Goal: Task Accomplishment & Management: Complete application form

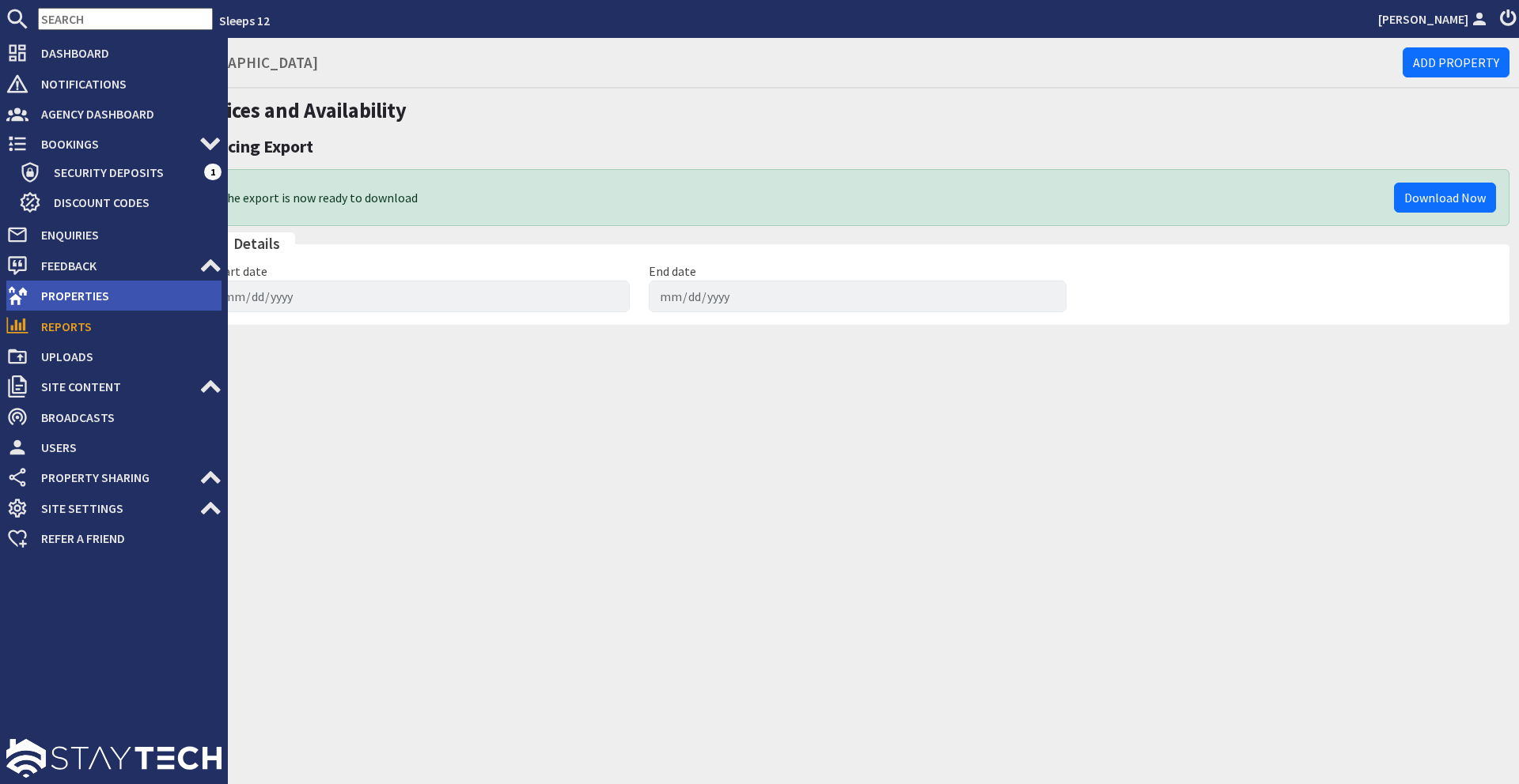
click at [111, 288] on span "Properties" at bounding box center [125, 295] width 193 height 25
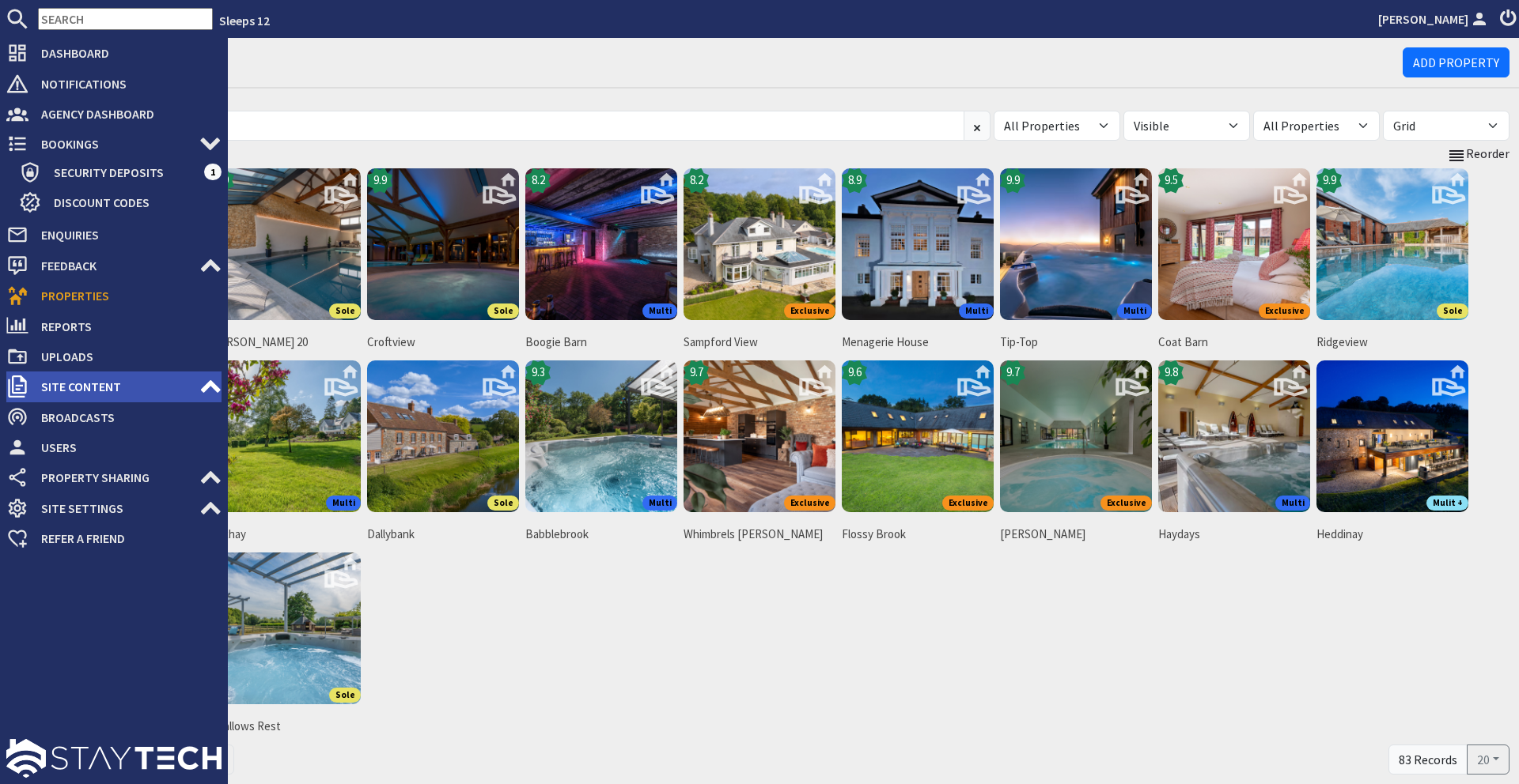
click at [203, 391] on use at bounding box center [211, 386] width 20 height 13
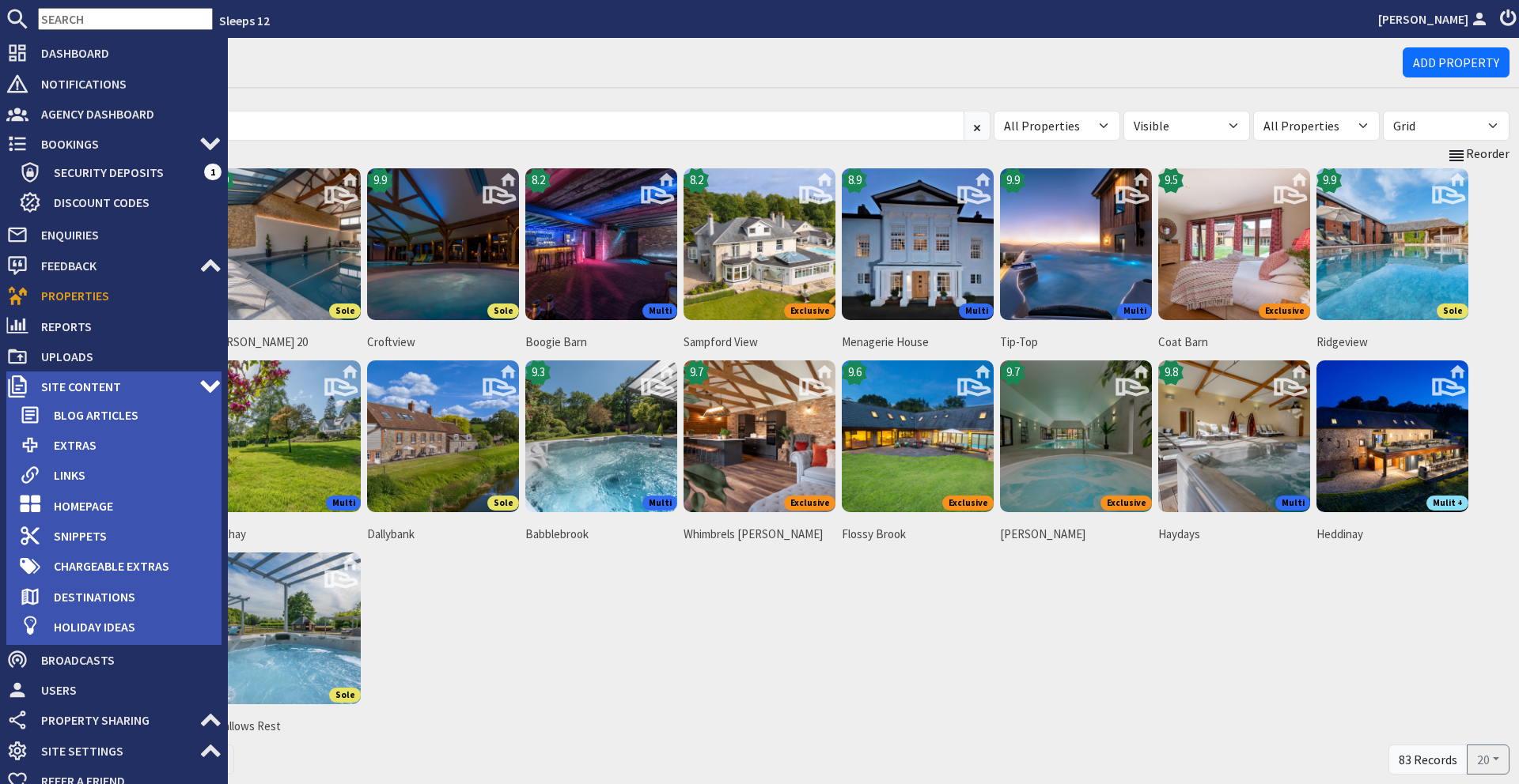
click at [203, 388] on icon at bounding box center [210, 386] width 22 height 22
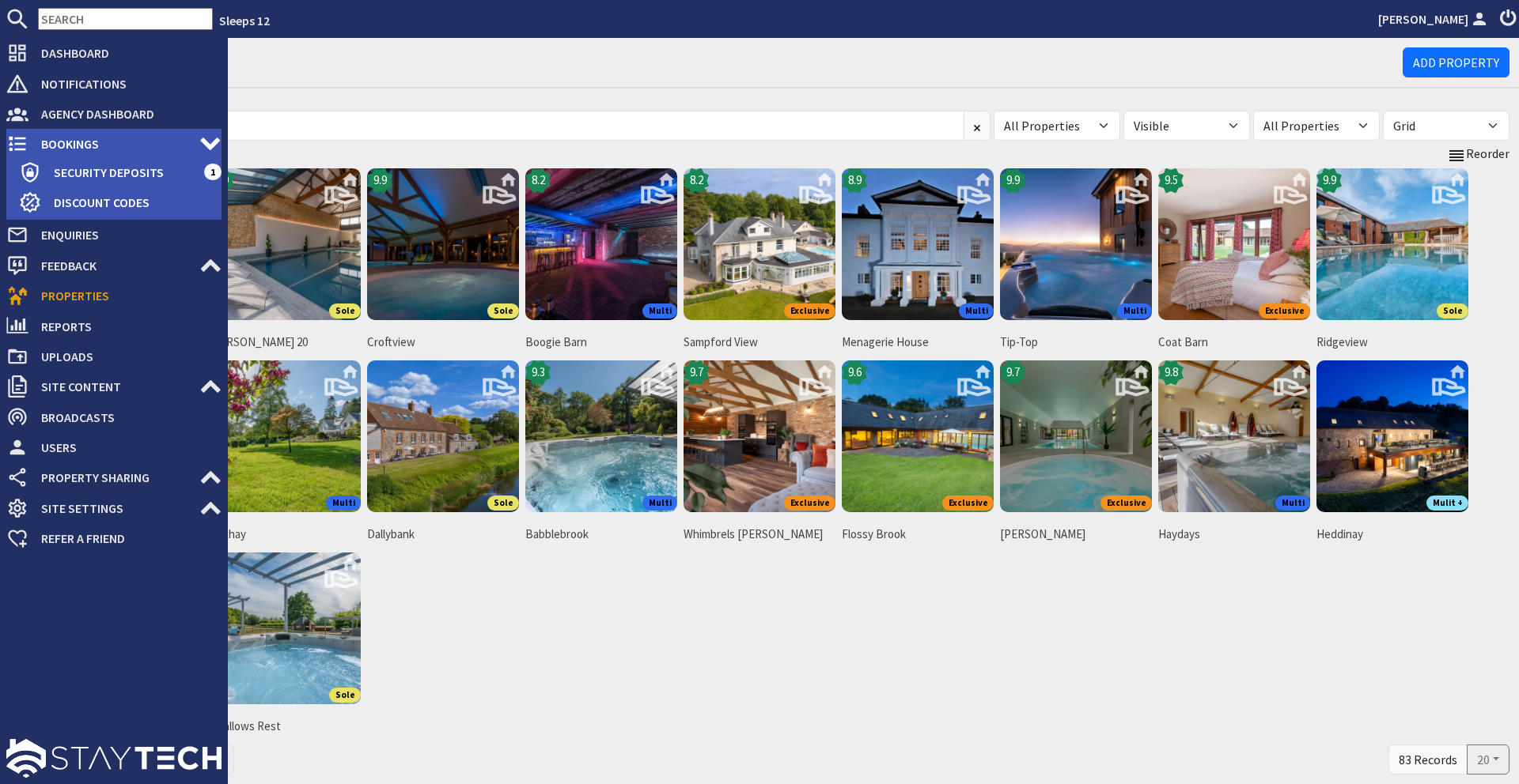
click at [50, 142] on span "Bookings" at bounding box center [114, 144] width 171 height 25
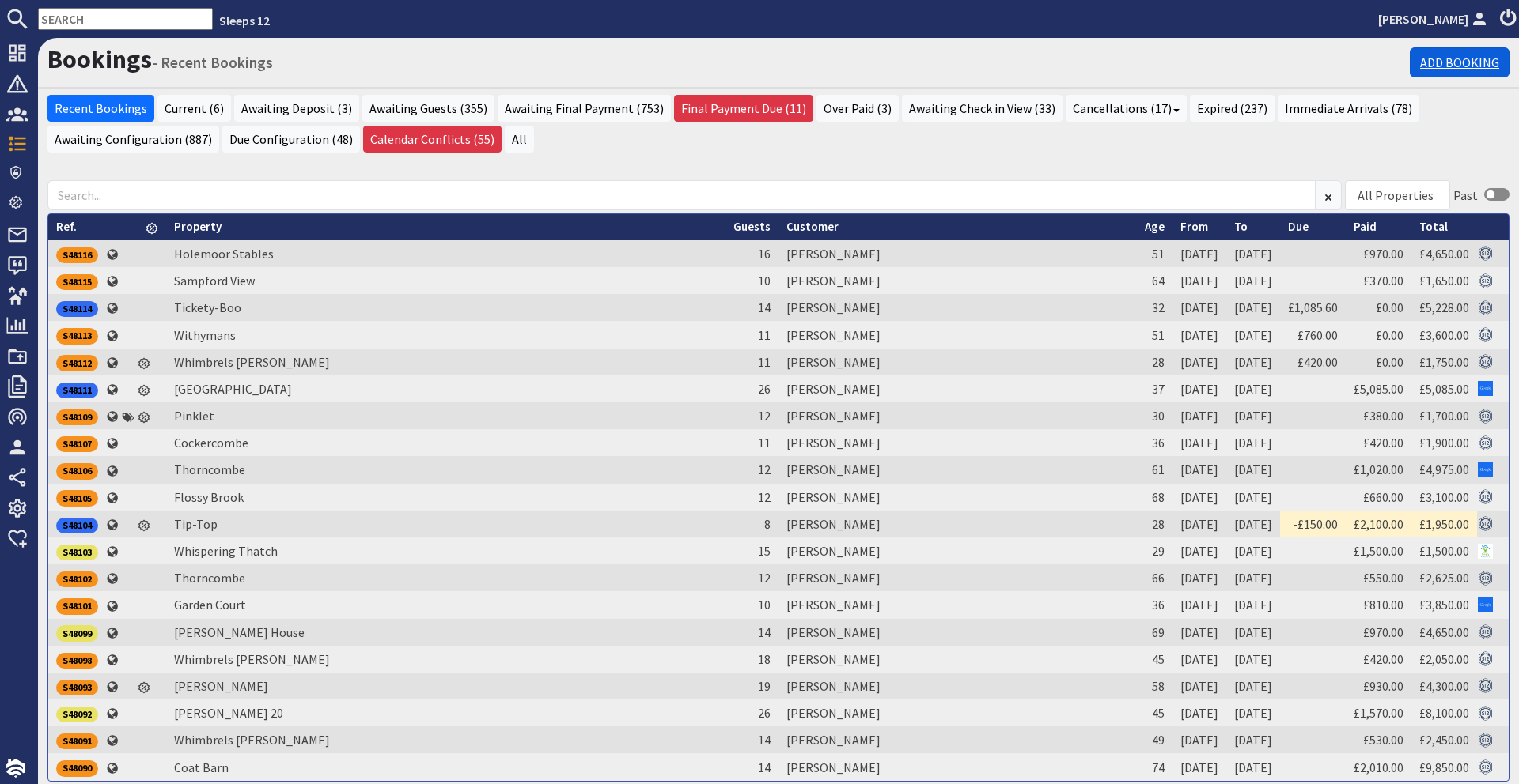
click at [1434, 66] on link "Add Booking" at bounding box center [1459, 63] width 99 height 30
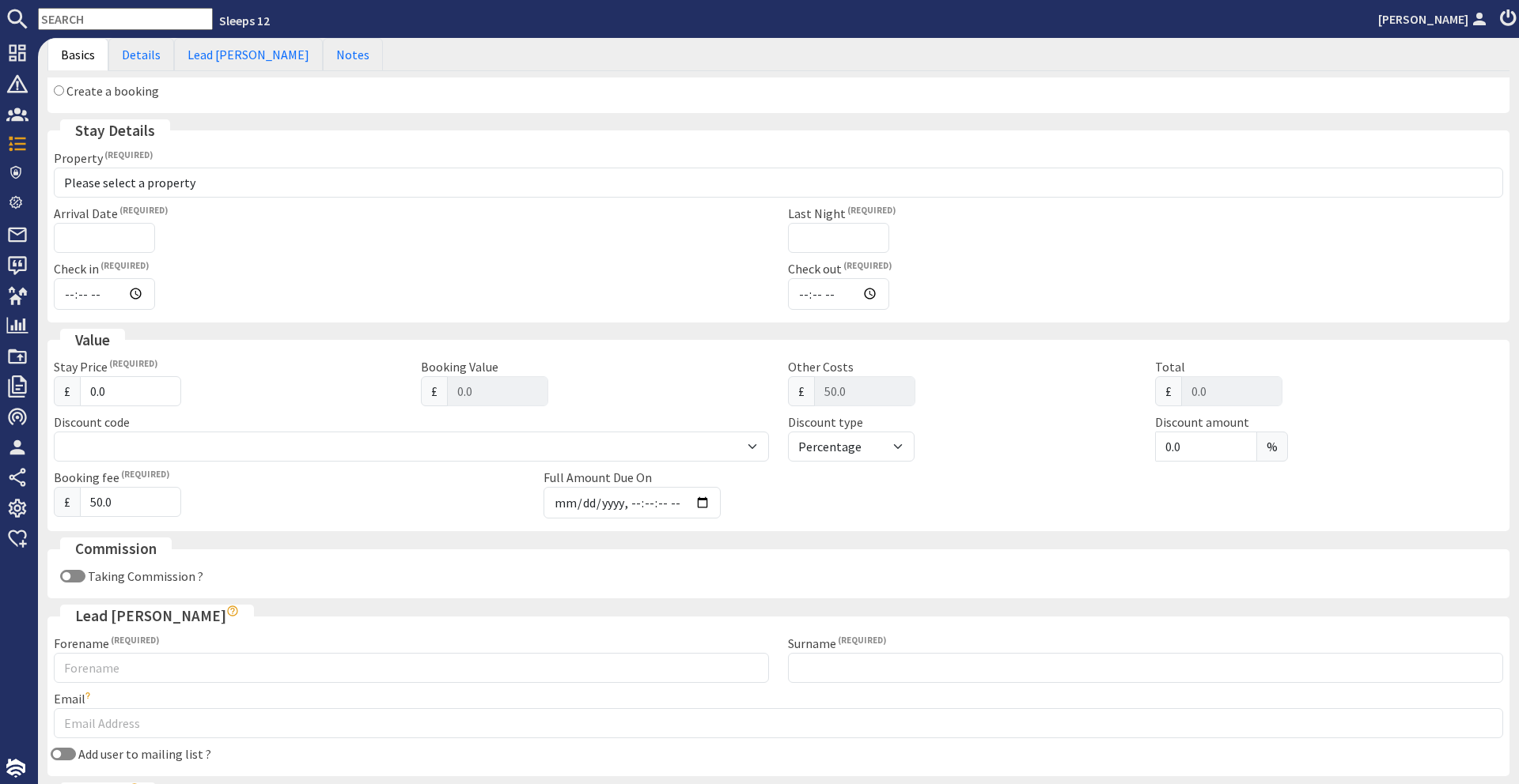
scroll to position [133, 0]
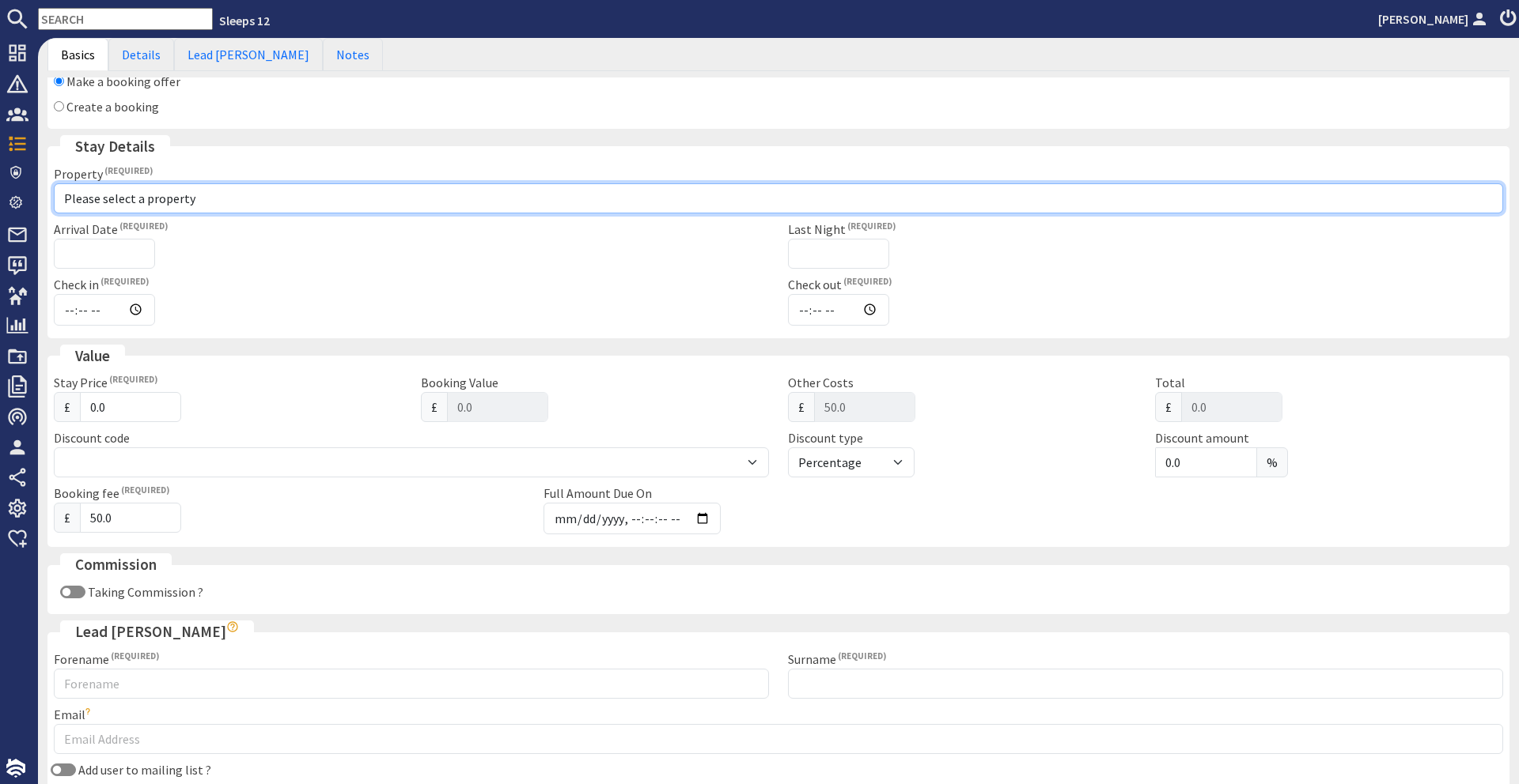
click at [322, 204] on select "Please select a property ADE [GEOGRAPHIC_DATA] [GEOGRAPHIC_DATA] Babbling By Be…" at bounding box center [778, 198] width 1449 height 30
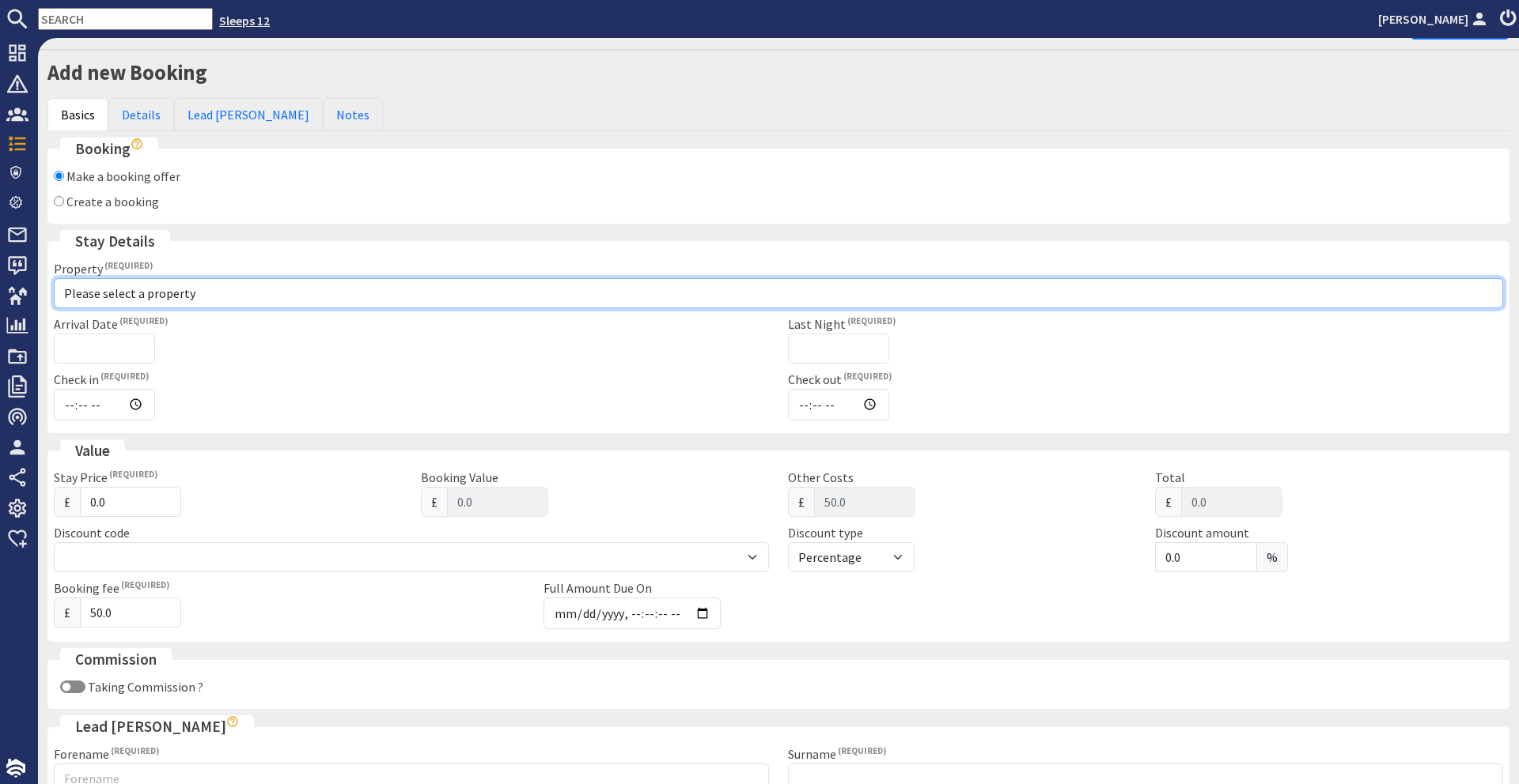
scroll to position [34, 0]
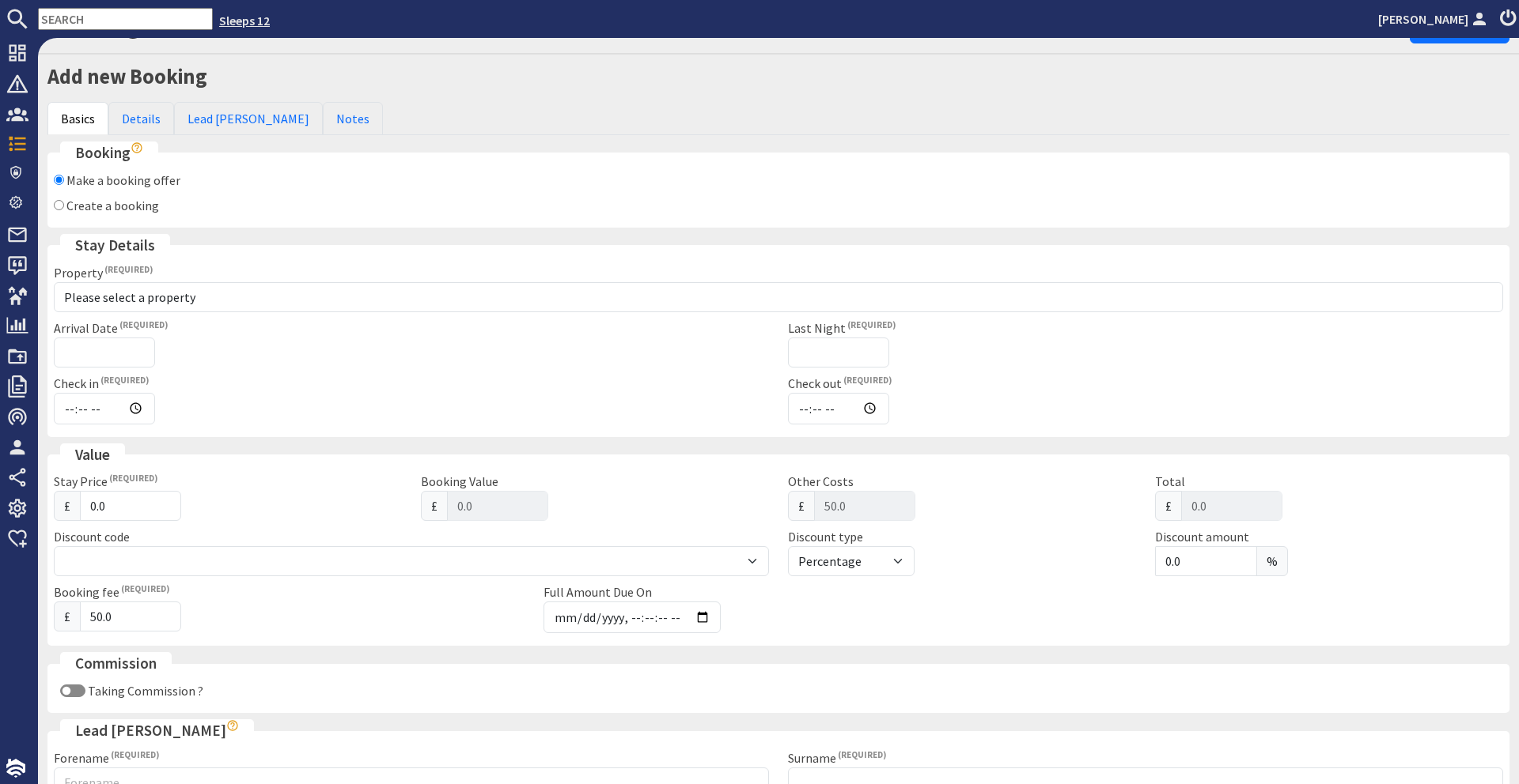
click at [229, 24] on link "Sleeps 12" at bounding box center [245, 21] width 50 height 16
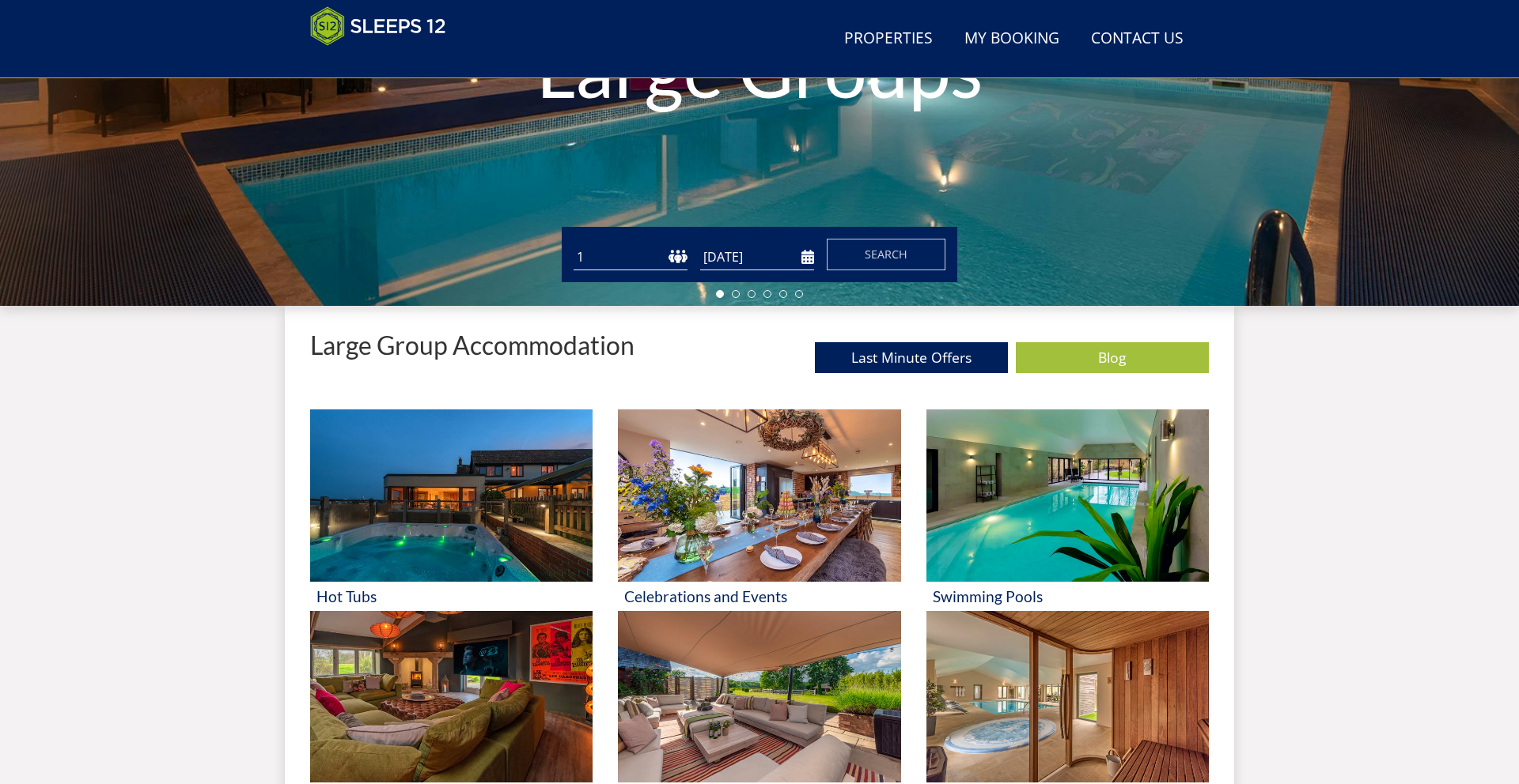
scroll to position [380, 0]
click at [671, 265] on select "1 2 3 4 5 6 7 8 9 10 11 12 13 14 15 16 17 18 19 20 21 22 23 24 25 26 27 28 29 3…" at bounding box center [630, 257] width 114 height 26
click at [803, 255] on input "[DATE]" at bounding box center [756, 257] width 114 height 26
